Goal: Transaction & Acquisition: Purchase product/service

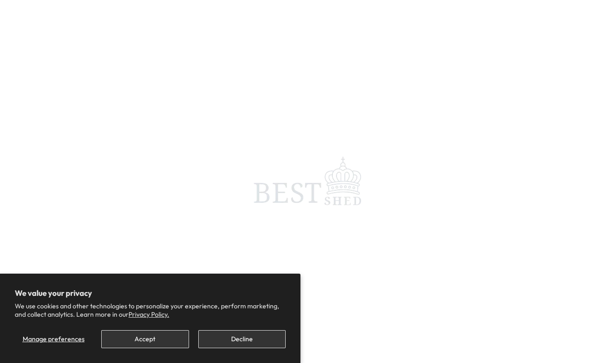
scroll to position [399, 0]
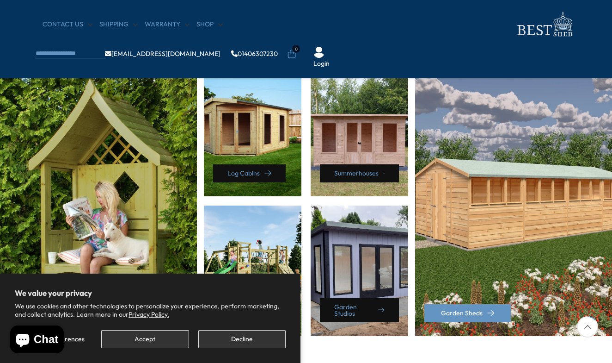
click at [146, 339] on button "Accept" at bounding box center [144, 339] width 87 height 18
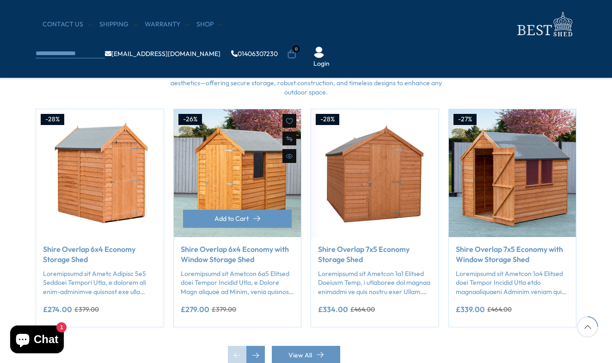
scroll to position [763, 0]
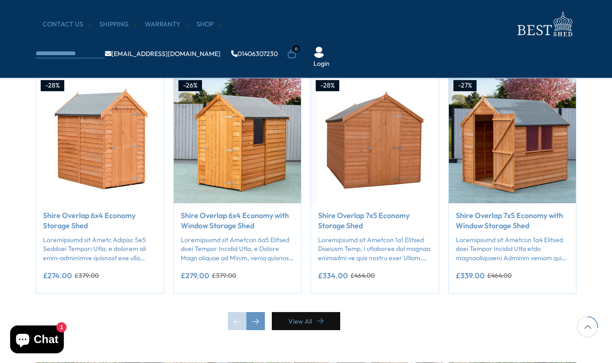
click at [300, 313] on link "View All" at bounding box center [306, 321] width 68 height 18
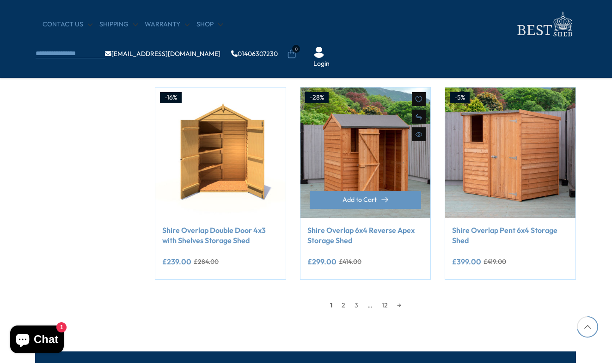
scroll to position [755, 1]
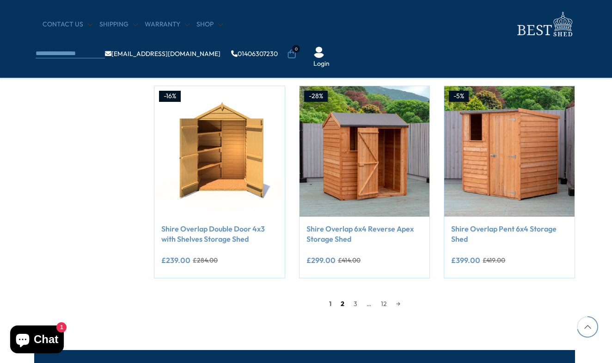
click at [341, 296] on link "2" at bounding box center [342, 303] width 13 height 14
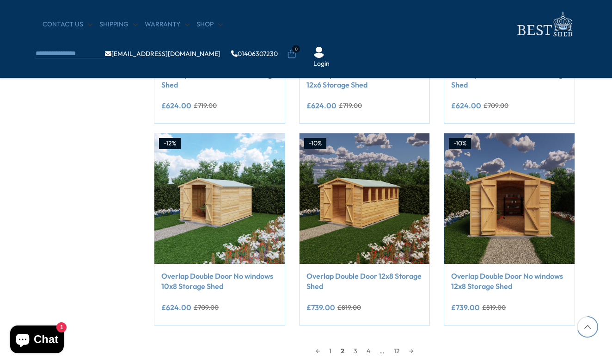
scroll to position [737, 1]
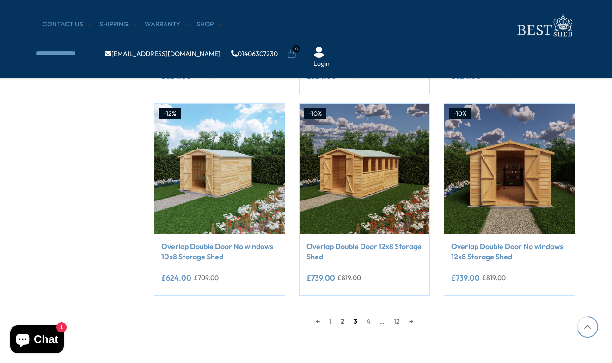
click at [355, 314] on link "3" at bounding box center [355, 321] width 13 height 14
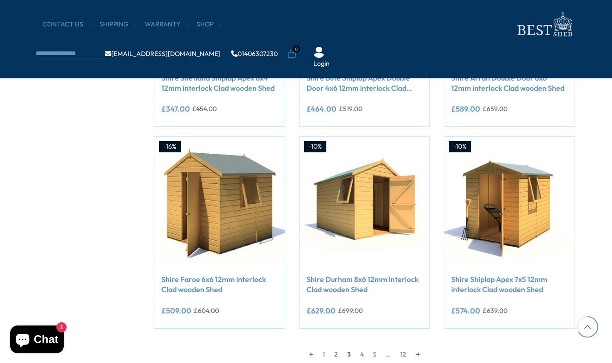
scroll to position [705, 2]
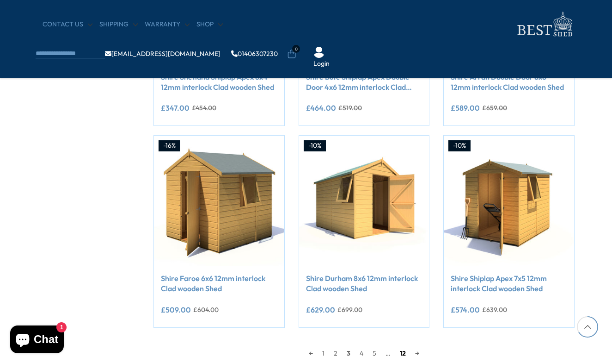
click at [404, 346] on link "12" at bounding box center [402, 353] width 15 height 14
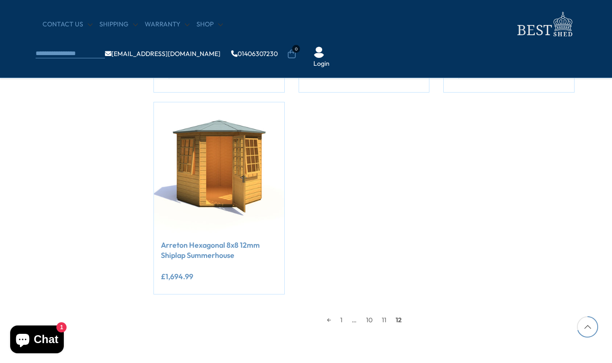
scroll to position [739, 2]
click at [373, 312] on link "10" at bounding box center [370, 319] width 16 height 14
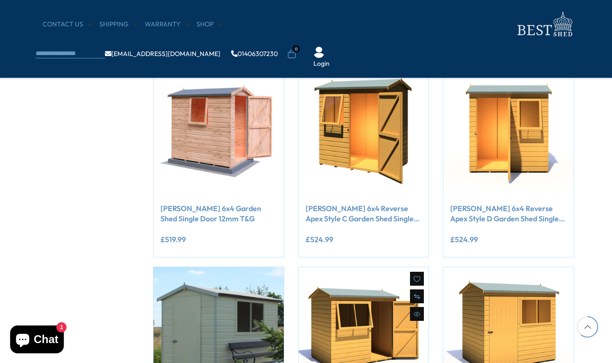
scroll to position [716, 2]
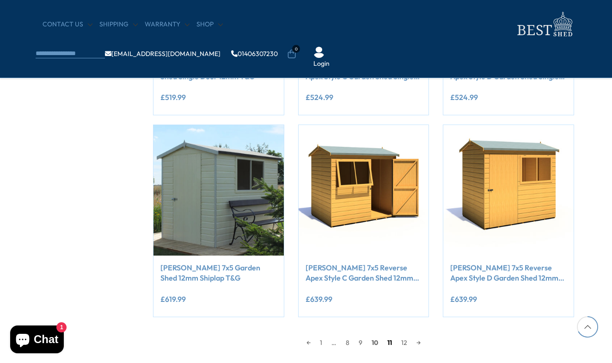
click at [391, 335] on link "11" at bounding box center [390, 342] width 14 height 14
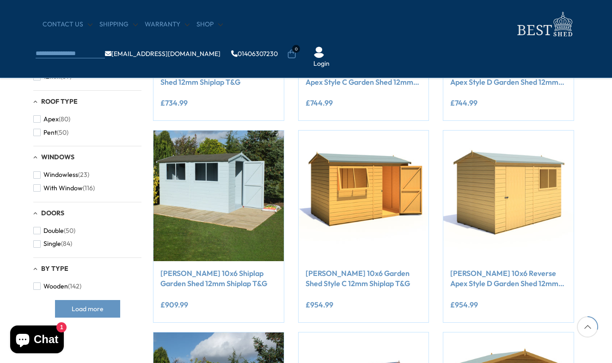
scroll to position [310, 2]
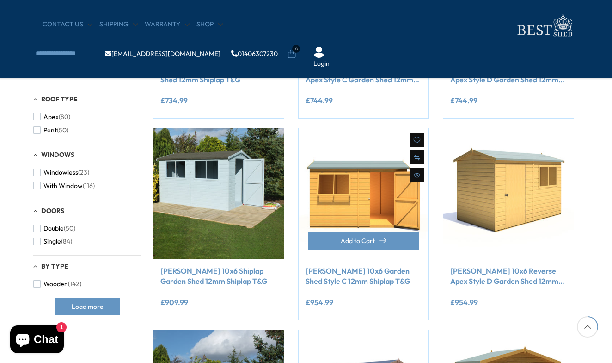
click at [358, 197] on img at bounding box center [364, 193] width 130 height 130
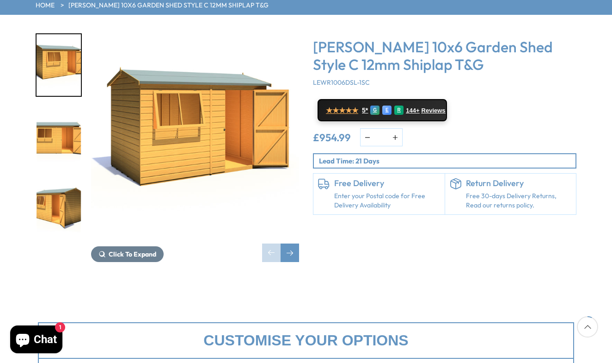
scroll to position [74, 0]
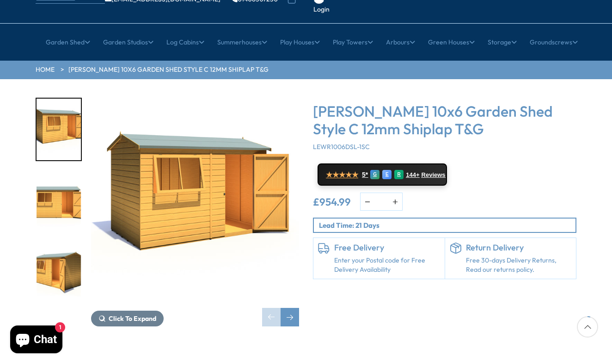
click at [69, 175] on img "2 / 10" at bounding box center [59, 202] width 44 height 62
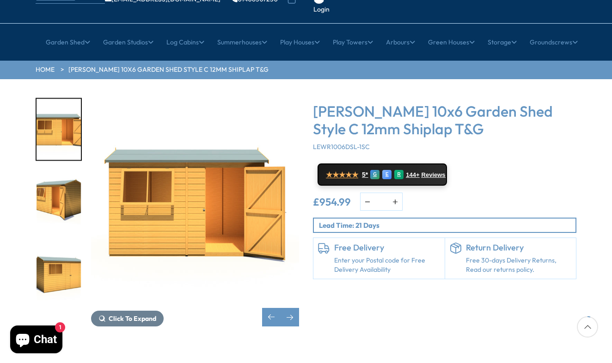
click at [59, 243] on img "4 / 10" at bounding box center [59, 274] width 44 height 62
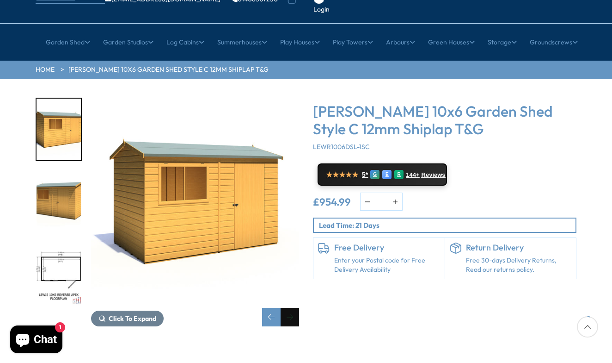
click at [293, 308] on div "Next slide" at bounding box center [290, 317] width 18 height 18
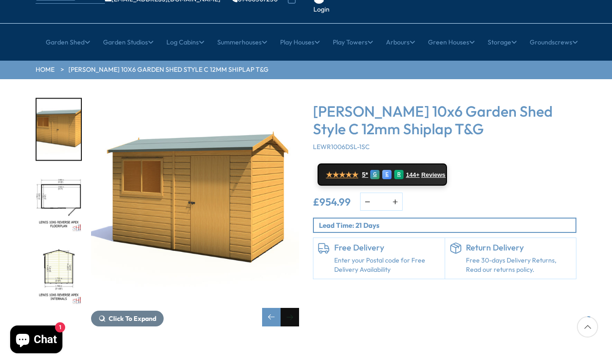
click at [293, 308] on div "Next slide" at bounding box center [290, 317] width 18 height 18
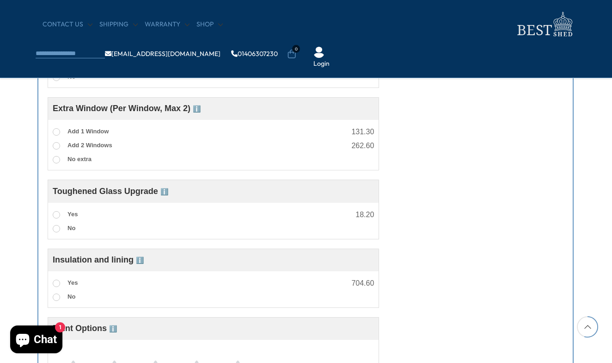
scroll to position [572, 0]
